Goal: Find contact information: Find contact information

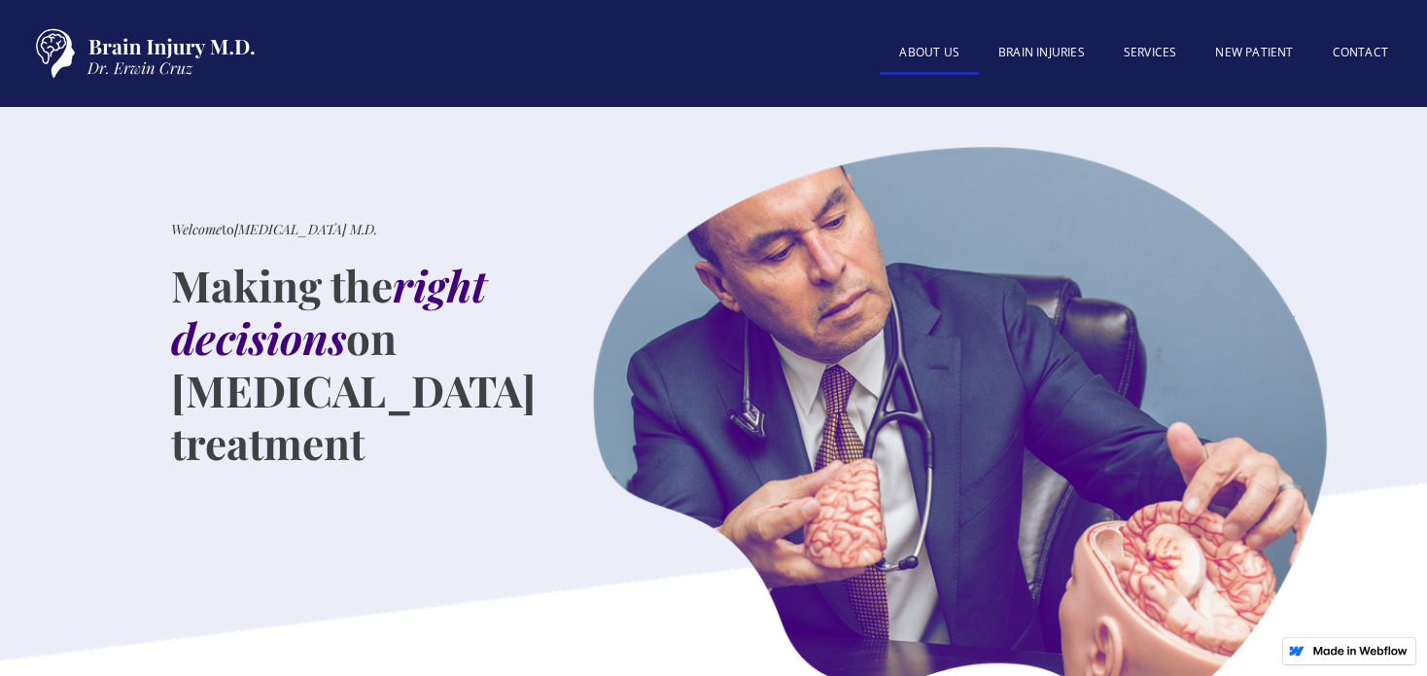
click at [917, 60] on link "About US" at bounding box center [929, 54] width 99 height 42
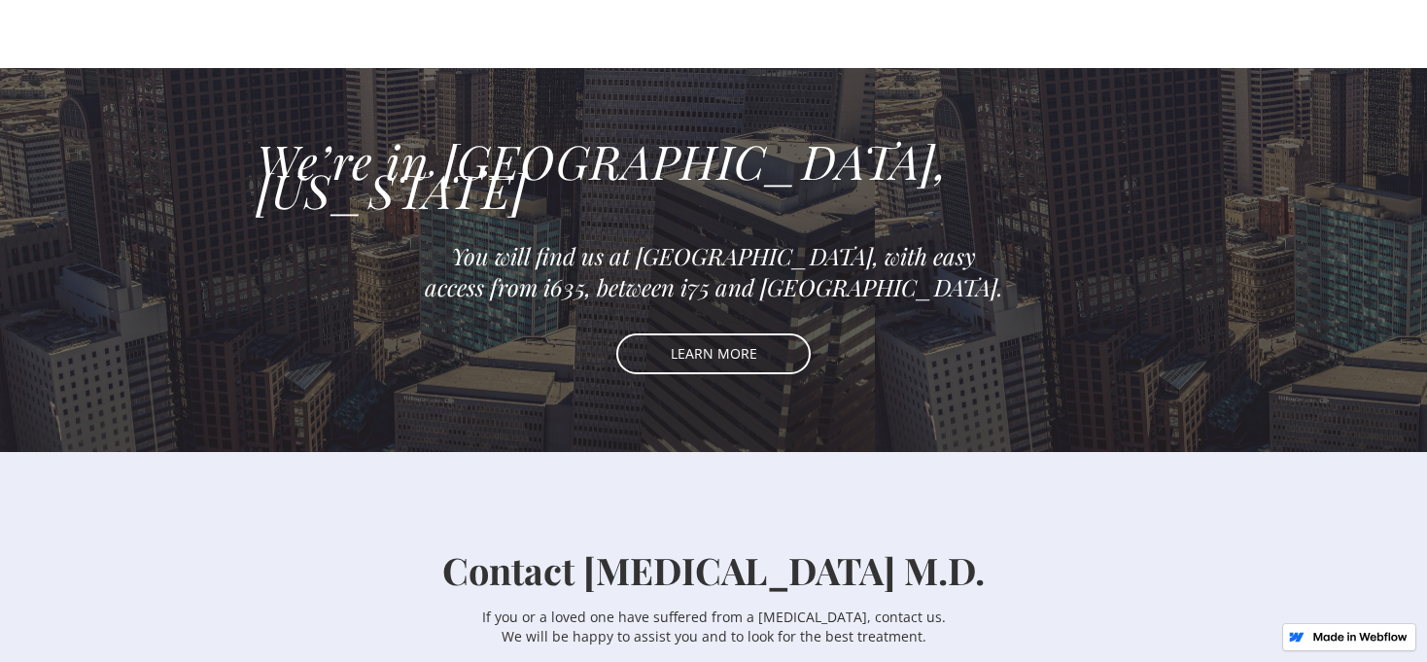
scroll to position [2333, 0]
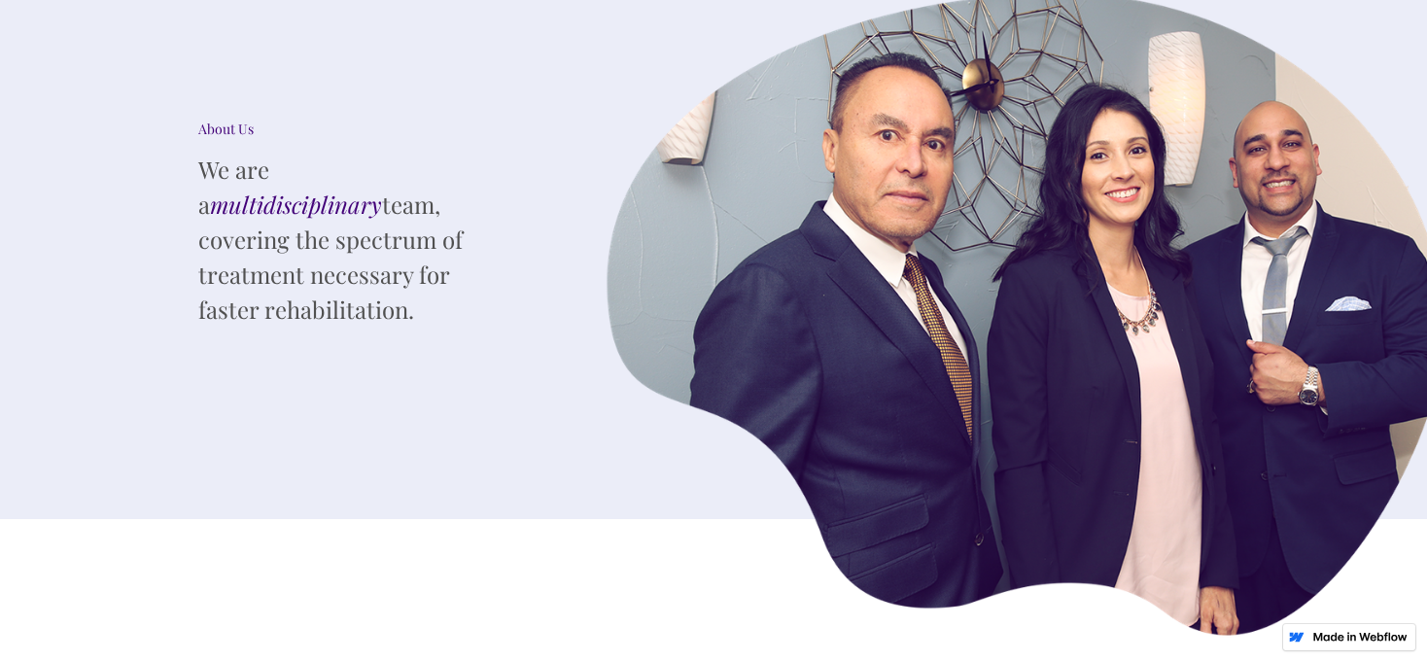
scroll to position [0, 0]
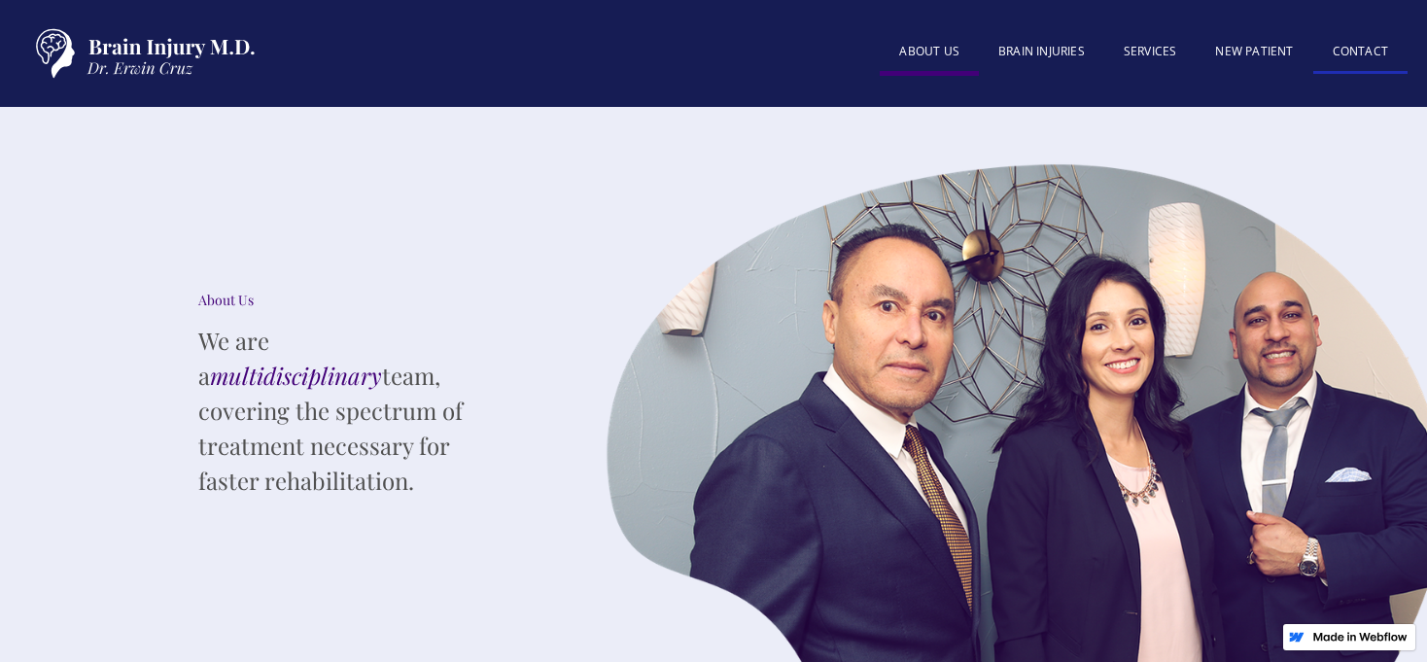
click at [1379, 51] on link "Contact" at bounding box center [1360, 53] width 94 height 42
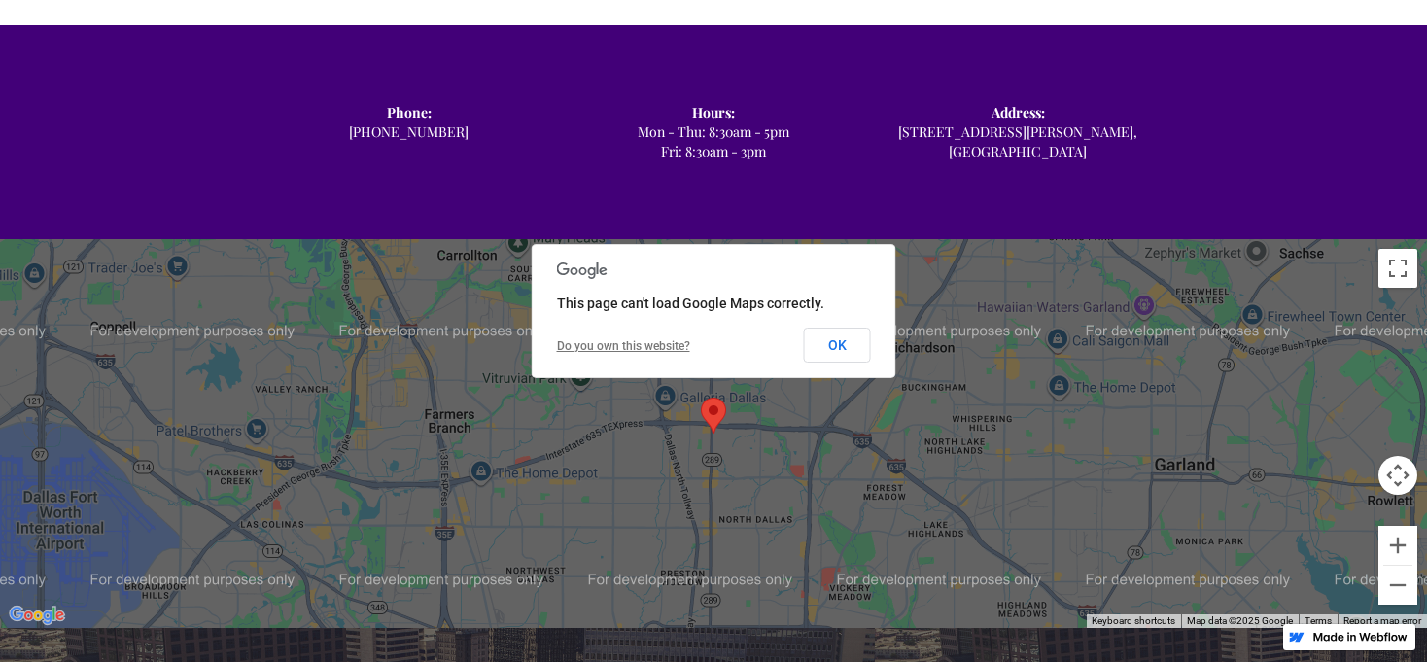
scroll to position [1264, 0]
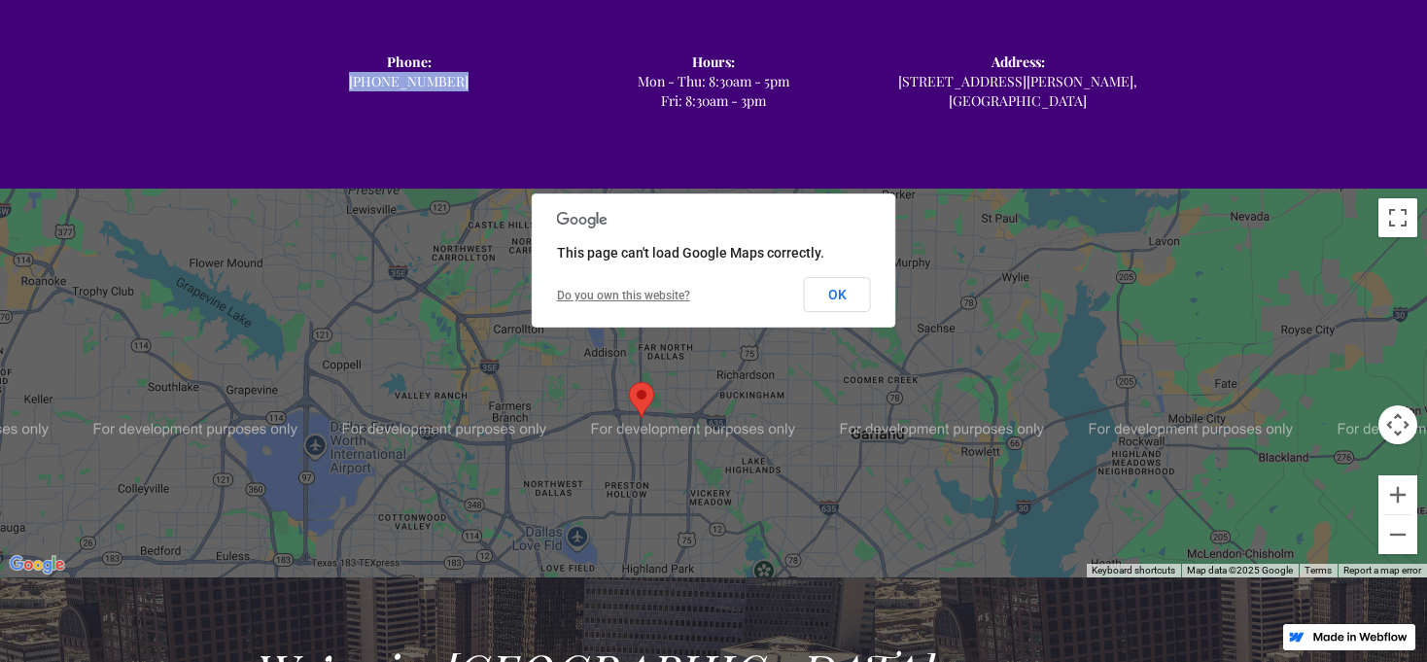
drag, startPoint x: 482, startPoint y: 57, endPoint x: 364, endPoint y: 50, distance: 117.9
click at [364, 52] on div "Phone: ‍ [PHONE_NUMBER]" at bounding box center [409, 71] width 304 height 39
copy div "‍ [PHONE_NUMBER]"
click at [621, 19] on div "Phone: ‍ [PHONE_NUMBER] Hours: ‍ Mon - Thu: 8:30am - 5pm Fri: 8:30am - 3pm Addr…" at bounding box center [714, 82] width 914 height 136
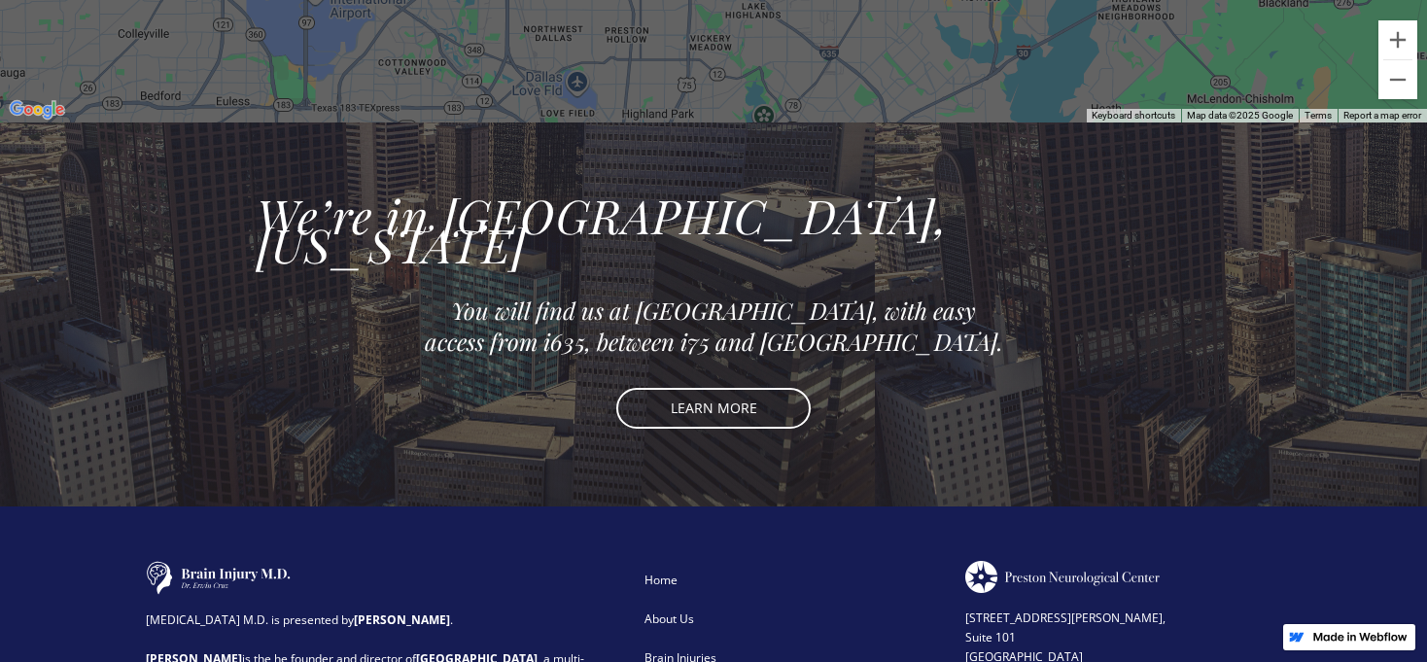
scroll to position [1652, 0]
